Goal: Task Accomplishment & Management: Manage account settings

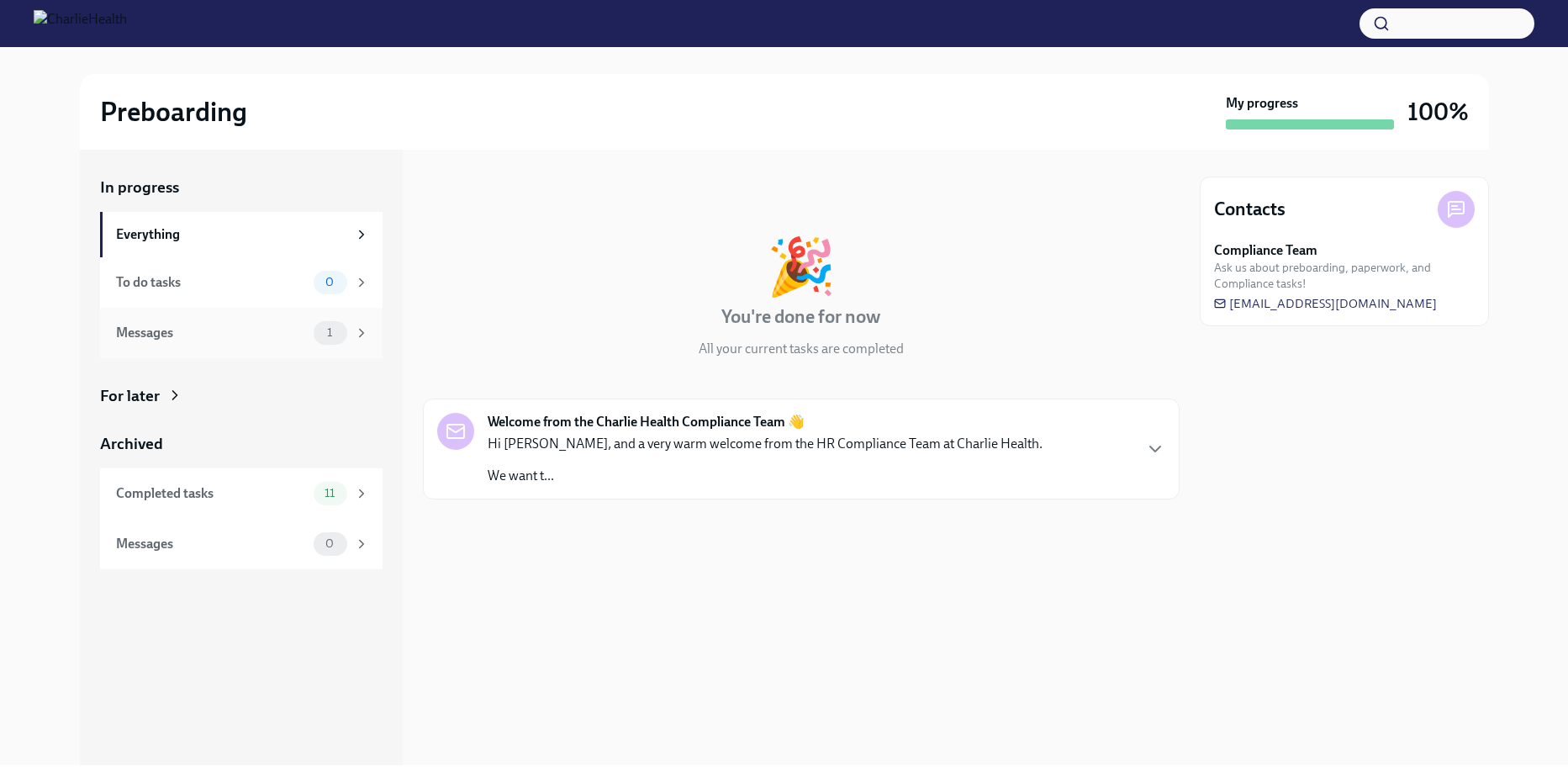
click at [193, 336] on div "Messages" at bounding box center [211, 333] width 191 height 18
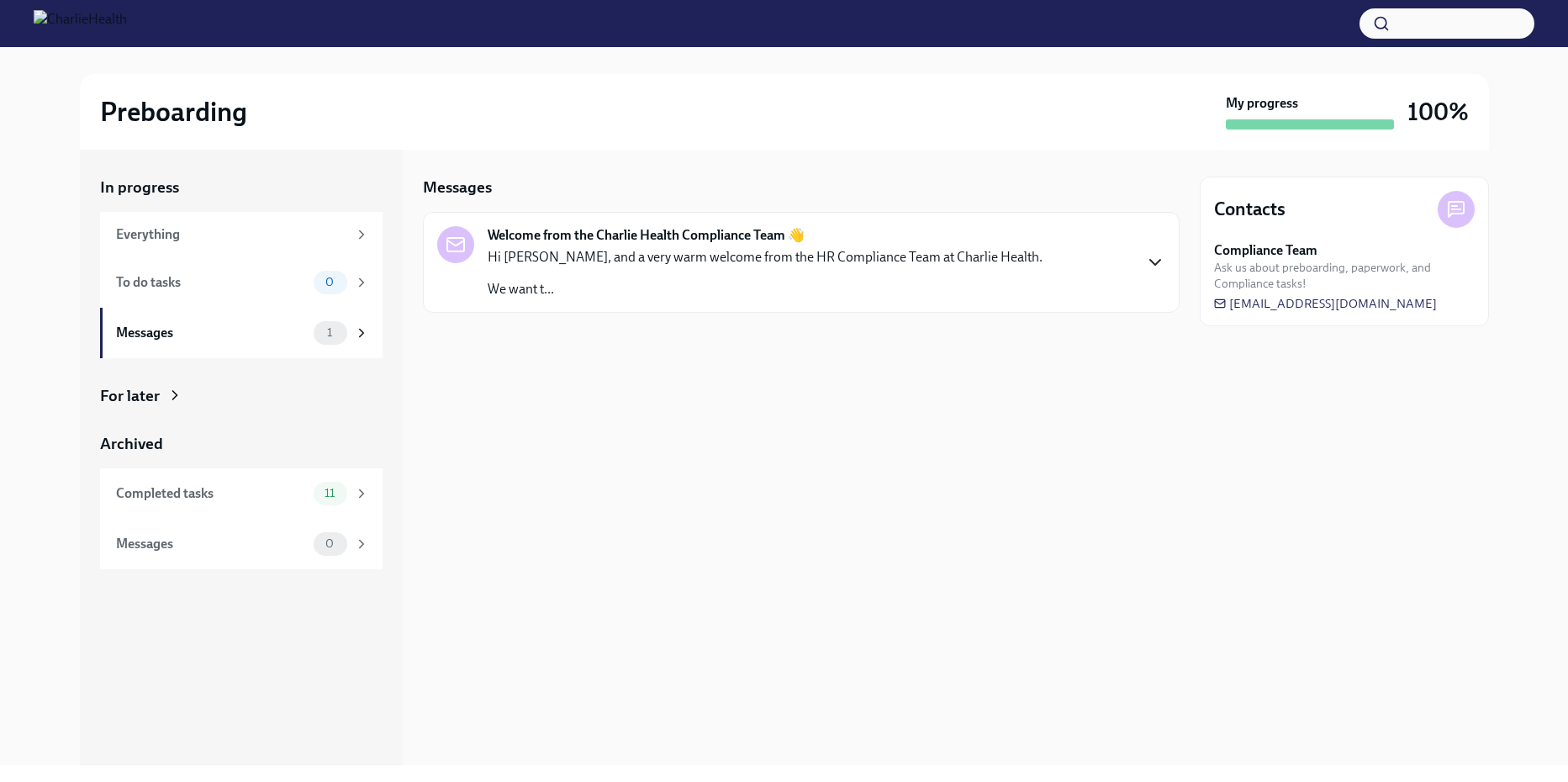
click at [1146, 261] on icon "button" at bounding box center [1155, 262] width 20 height 20
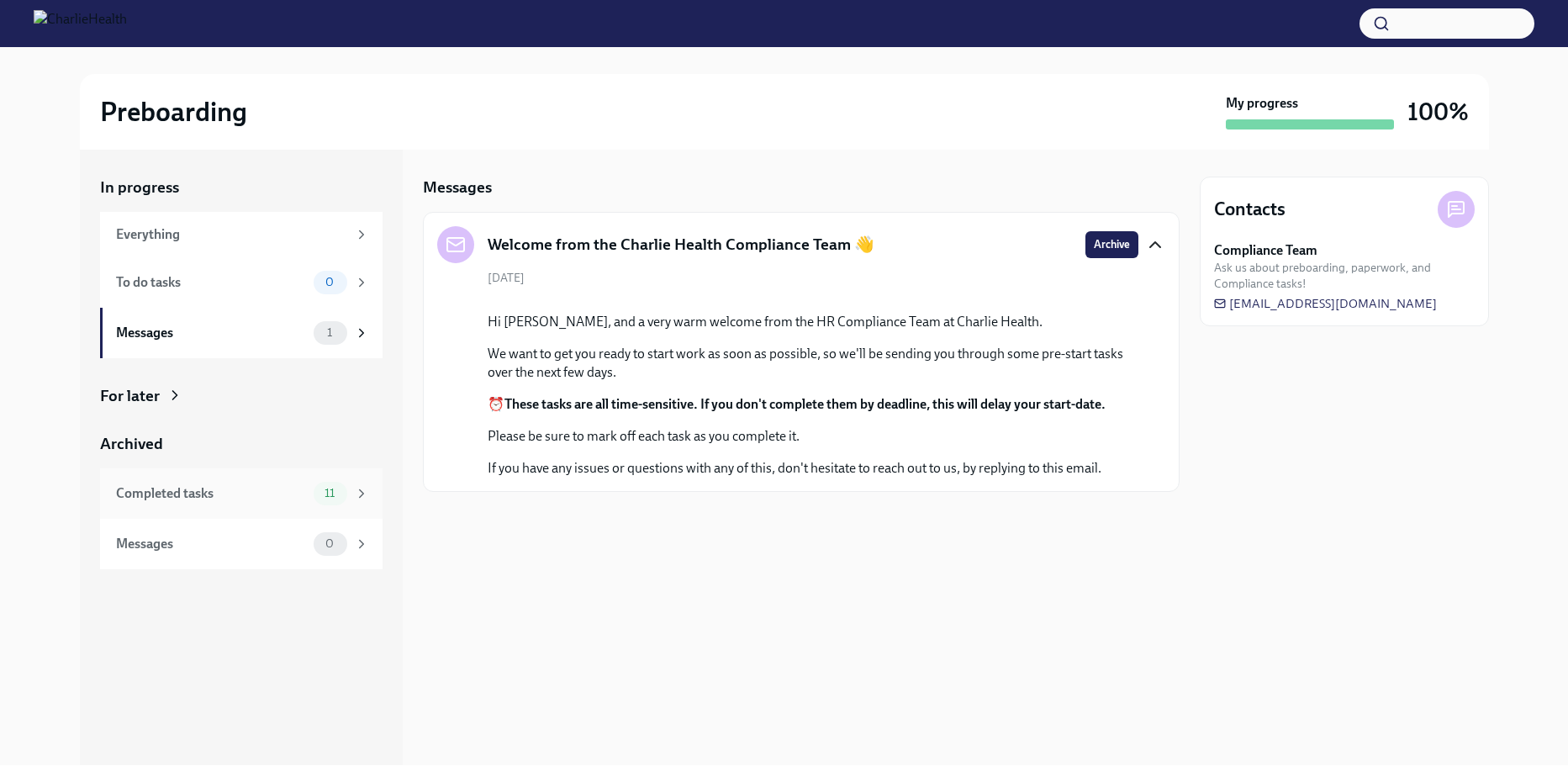
click at [143, 490] on div "Completed tasks" at bounding box center [211, 494] width 191 height 18
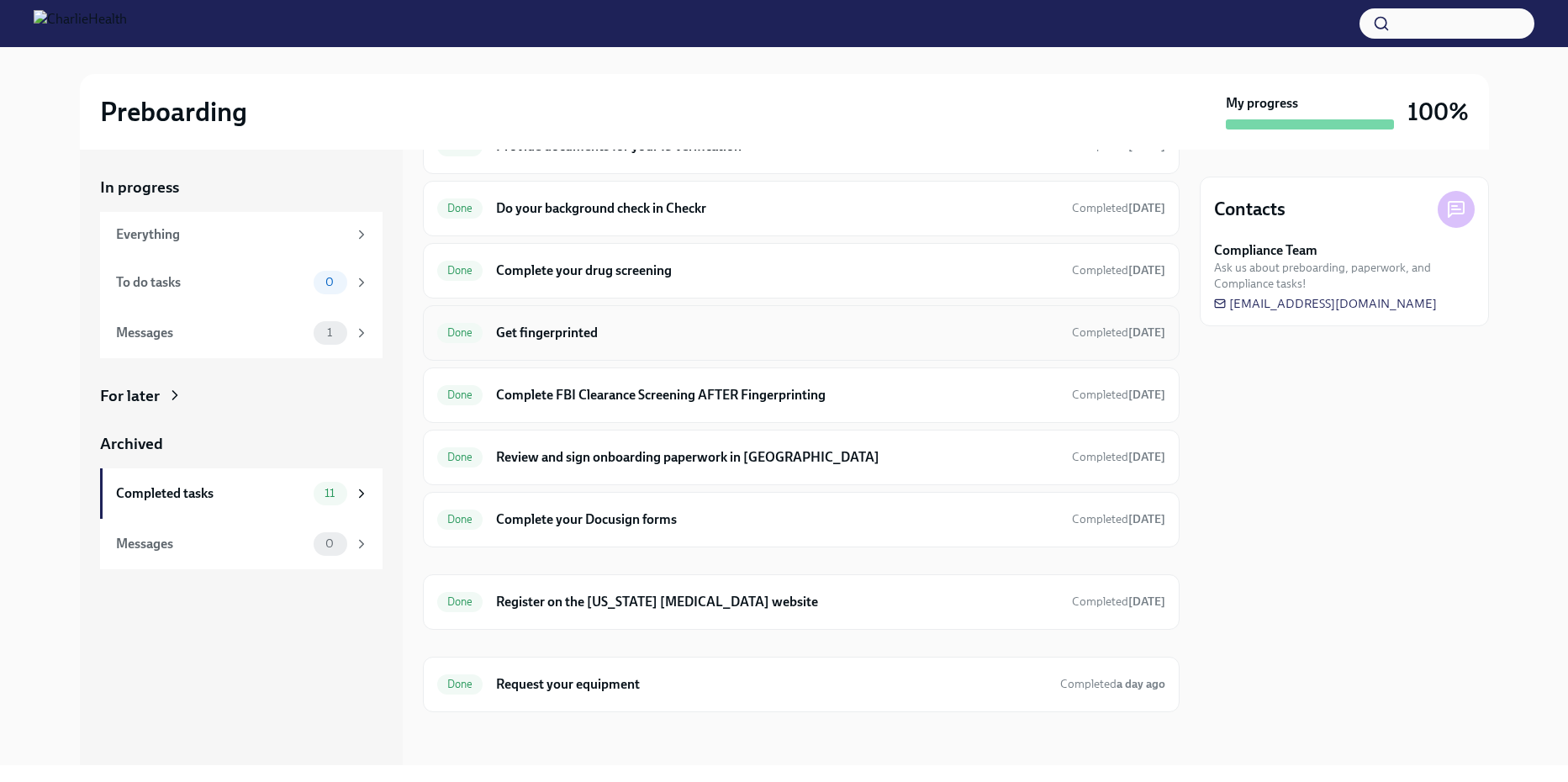
scroll to position [219, 0]
click at [241, 287] on div "To do tasks" at bounding box center [211, 283] width 191 height 18
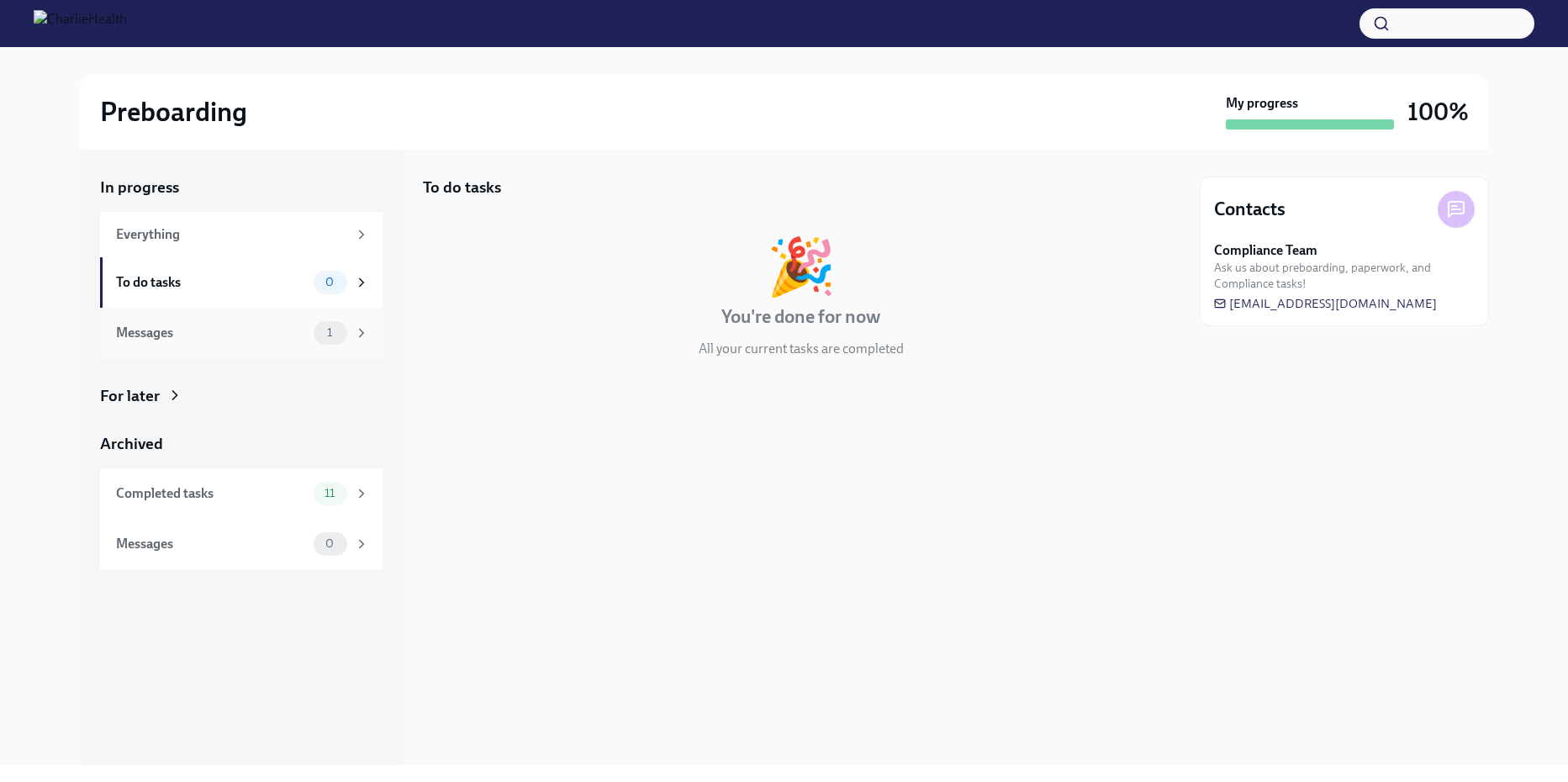
click at [230, 333] on div "Messages" at bounding box center [211, 333] width 191 height 18
